Goal: Information Seeking & Learning: Learn about a topic

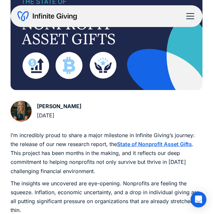
scroll to position [127, 0]
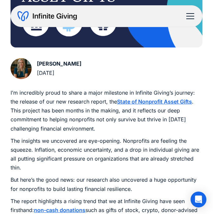
scroll to position [171, 0]
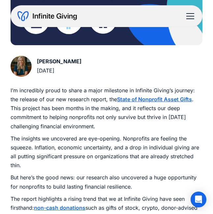
click at [88, 124] on p "I’m incredibly proud to share a major milestone in Infinite Giving’s journey: t…" at bounding box center [106, 108] width 191 height 45
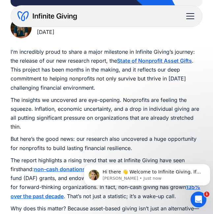
scroll to position [210, 0]
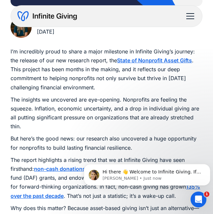
click at [107, 118] on p "The insights we uncovered are eye-opening. Nonprofits are feeling the squeeze. …" at bounding box center [106, 113] width 191 height 36
click at [94, 174] on img "message notification from Kasey, Just now. Hi there 👋 Welcome to Infinite Givin…" at bounding box center [94, 175] width 11 height 11
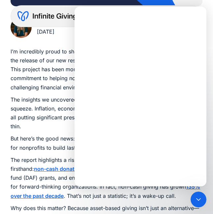
scroll to position [0, 0]
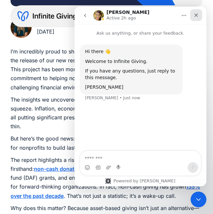
click at [201, 16] on div "Close" at bounding box center [196, 15] width 12 height 12
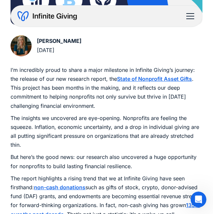
scroll to position [192, 0]
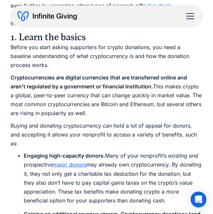
scroll to position [405, 0]
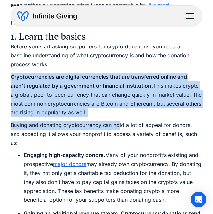
drag, startPoint x: 9, startPoint y: 78, endPoint x: 119, endPoint y: 118, distance: 117.0
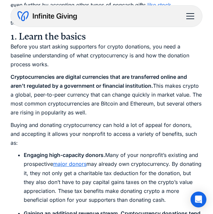
click at [125, 123] on p "Buying and donating cryptocurrency can hold a lot of appeal for donors, and acc…" at bounding box center [106, 134] width 191 height 27
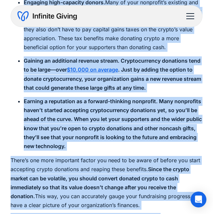
scroll to position [574, 0]
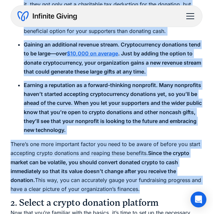
drag, startPoint x: 11, startPoint y: 52, endPoint x: 160, endPoint y: 177, distance: 194.8
copy div "Cryptocurrencies are digital currencies that are transferred online and aren’t …"
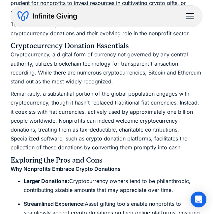
scroll to position [331, 0]
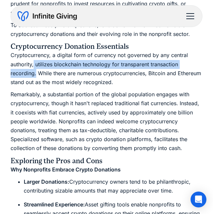
drag, startPoint x: 34, startPoint y: 65, endPoint x: 36, endPoint y: 74, distance: 10.0
click at [36, 74] on p "Cryptocurrency, a digital form of currency not governed by any central authorit…" at bounding box center [106, 69] width 191 height 36
copy p "utilizes blockchain technology for transparent transaction recording."
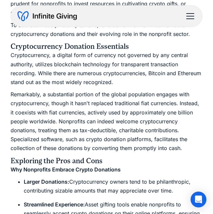
click at [66, 115] on p "Remarkably, a substantial portion of the global population engages with cryptoc…" at bounding box center [106, 121] width 191 height 63
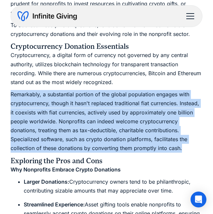
drag, startPoint x: 191, startPoint y: 149, endPoint x: 7, endPoint y: 95, distance: 191.2
click at [7, 95] on div "Crypto Cryptocurrency Donations: Navigating Nonprofit Fundraising Be open to al…" at bounding box center [106, 140] width 213 height 943
copy p "Remarkably, a substantial portion of the global population engages with cryptoc…"
